Goal: Transaction & Acquisition: Purchase product/service

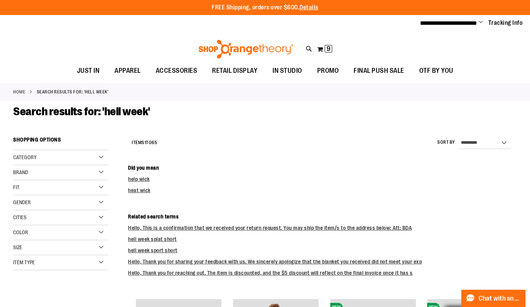
click at [119, 51] on div "Toggle Nav Search ********* Popular Suggestions Advanced Search" at bounding box center [265, 47] width 530 height 30
click at [326, 47] on span "9 9 items" at bounding box center [329, 49] width 8 height 8
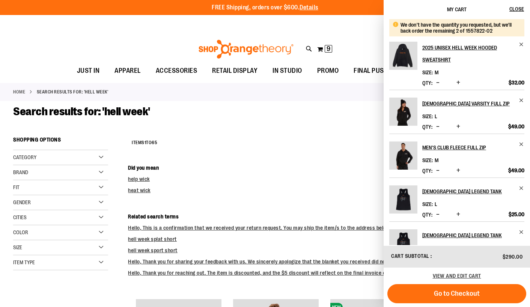
click at [156, 24] on div "**********" at bounding box center [265, 23] width 530 height 17
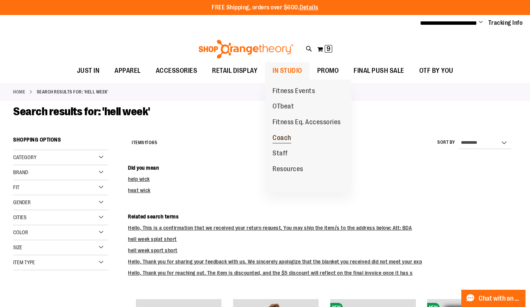
click at [287, 139] on span "Coach" at bounding box center [282, 138] width 19 height 9
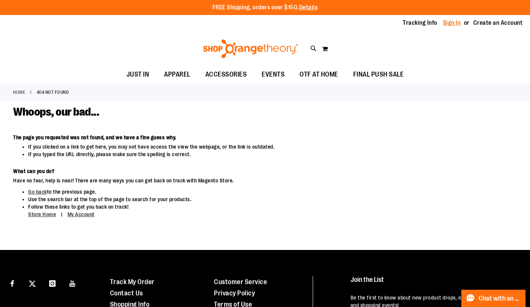
click at [459, 27] on link "Sign In" at bounding box center [452, 23] width 18 height 8
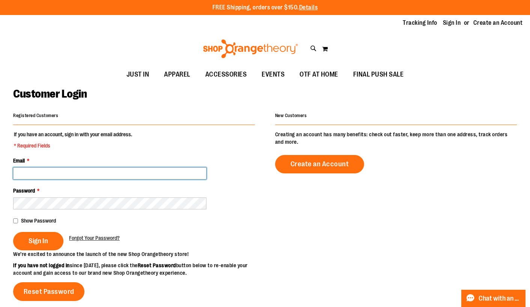
click at [103, 169] on input "Email *" at bounding box center [109, 174] width 193 height 12
type input "**********"
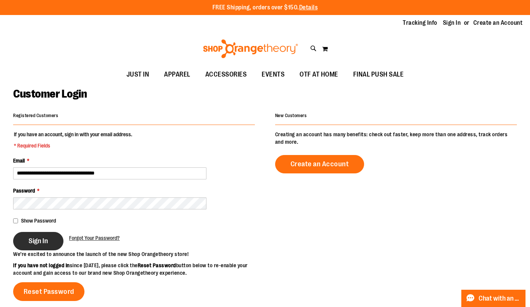
click at [35, 238] on span "Sign In" at bounding box center [39, 241] width 20 height 8
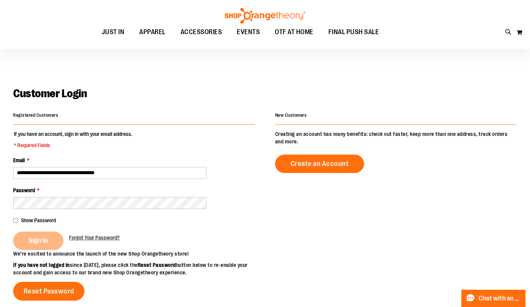
scroll to position [125, 0]
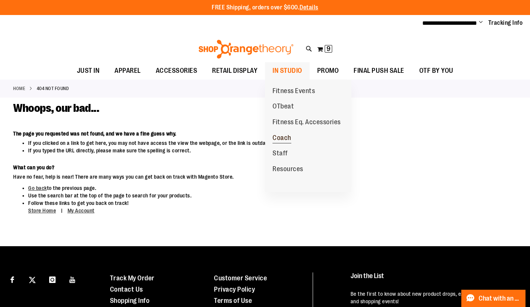
click at [286, 139] on span "Coach" at bounding box center [282, 138] width 19 height 9
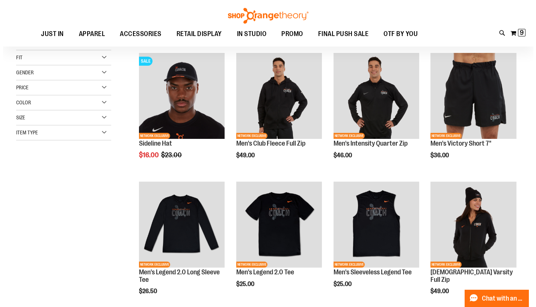
scroll to position [92, 0]
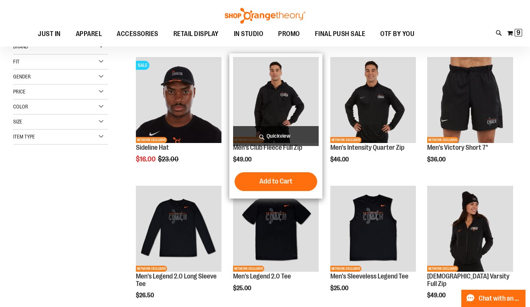
click at [271, 139] on span "Quickview" at bounding box center [276, 136] width 86 height 20
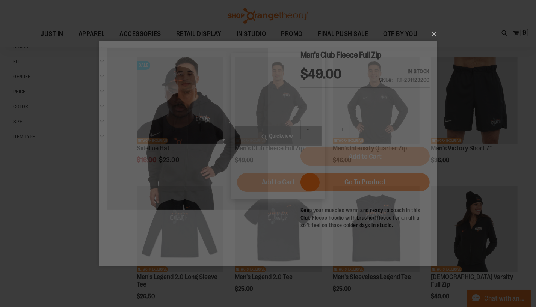
scroll to position [0, 0]
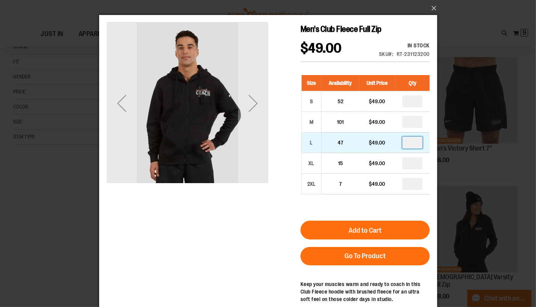
click at [416, 143] on input "number" at bounding box center [412, 143] width 20 height 12
type input "*"
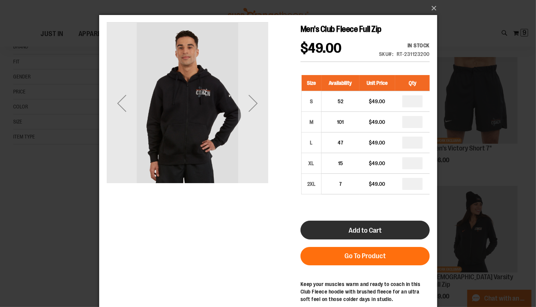
click at [381, 235] on button "Add to Cart" at bounding box center [364, 230] width 129 height 19
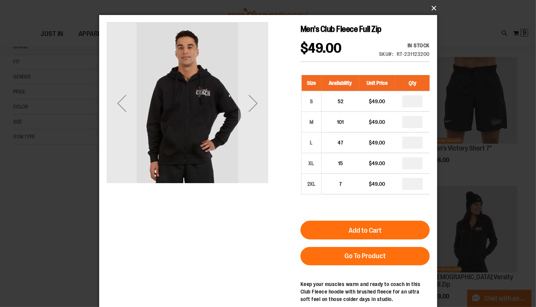
click at [431, 9] on button "×" at bounding box center [270, 8] width 338 height 17
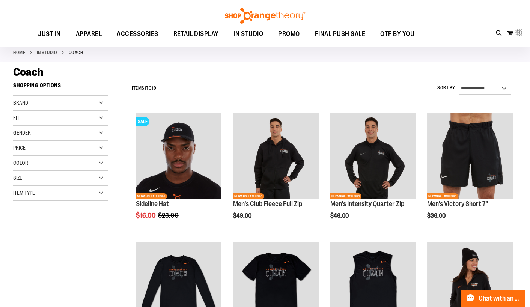
click at [431, 9] on div "Toggle Nav Search Popular Suggestions Advanced Search" at bounding box center [265, 23] width 530 height 47
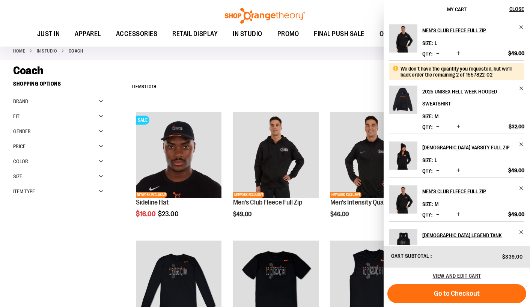
click at [167, 14] on div "Toggle Nav Search Popular Suggestions Advanced Search" at bounding box center [265, 23] width 530 height 47
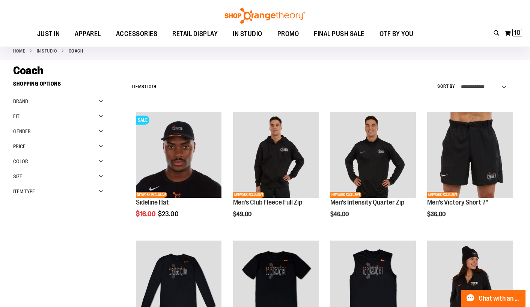
click at [135, 14] on div "Toggle Nav Search Popular Suggestions Advanced Search" at bounding box center [265, 23] width 530 height 47
click at [509, 34] on button "My Cart 10 10 items" at bounding box center [514, 33] width 18 height 12
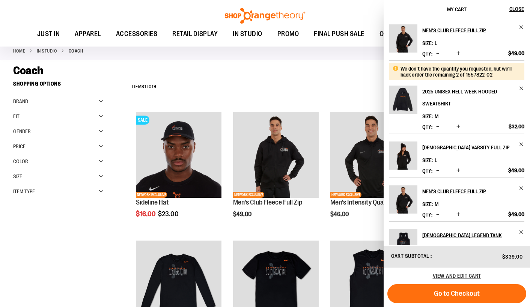
click at [440, 172] on button "Decrease product quantity" at bounding box center [438, 171] width 7 height 8
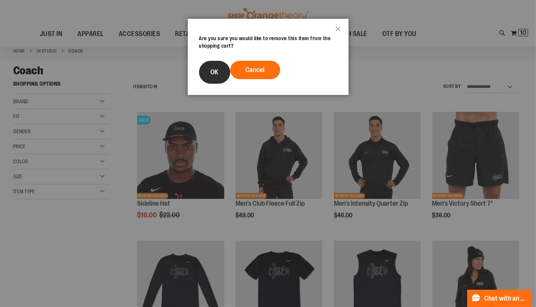
click at [209, 68] on button "OK" at bounding box center [214, 72] width 31 height 23
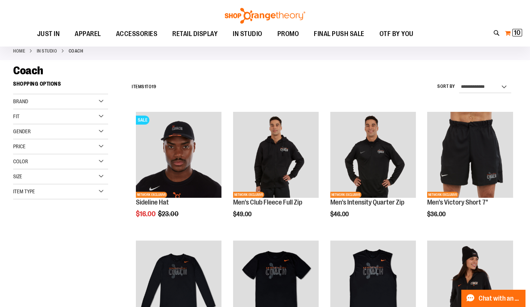
click at [509, 32] on button "My Cart 10 10 items" at bounding box center [514, 33] width 18 height 12
click at [513, 32] on button "My Cart 9 9 items" at bounding box center [515, 33] width 16 height 12
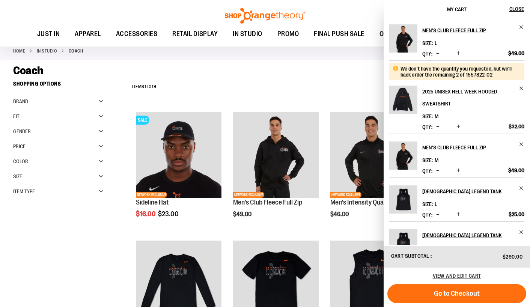
click at [438, 215] on span "Decrease product quantity" at bounding box center [437, 215] width 3 height 8
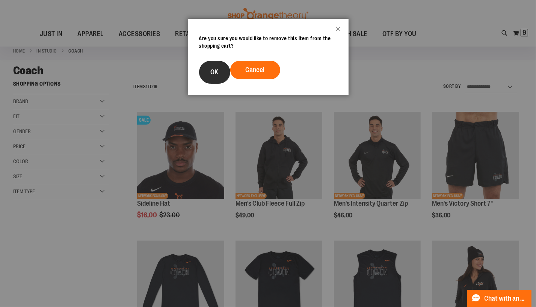
click at [207, 76] on button "OK" at bounding box center [214, 72] width 31 height 23
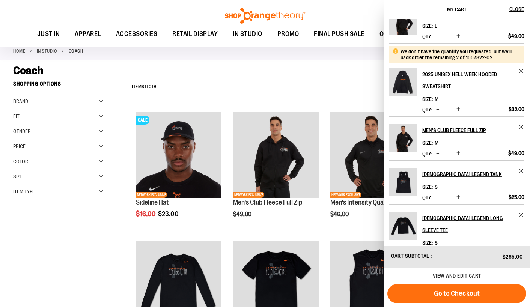
scroll to position [26, 0]
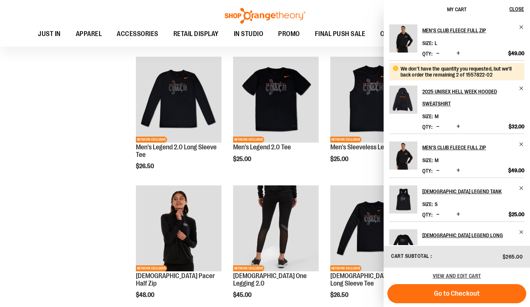
scroll to position [216, 0]
